Goal: Task Accomplishment & Management: Use online tool/utility

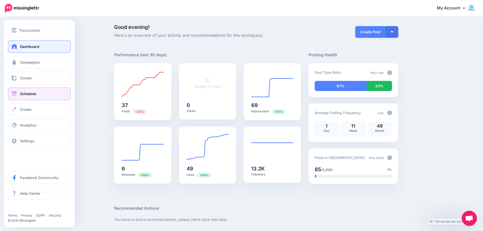
click at [24, 94] on span "Schedule" at bounding box center [28, 94] width 16 height 4
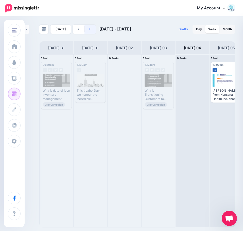
click at [92, 27] on link at bounding box center [89, 29] width 11 height 9
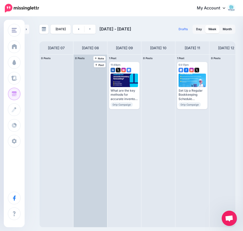
click at [75, 81] on div at bounding box center [90, 141] width 33 height 172
click at [103, 64] on span "Post" at bounding box center [99, 65] width 9 height 3
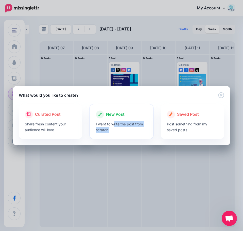
click at [114, 127] on p "I want to write the post from scratch." at bounding box center [121, 127] width 51 height 12
